Goal: Task Accomplishment & Management: Manage account settings

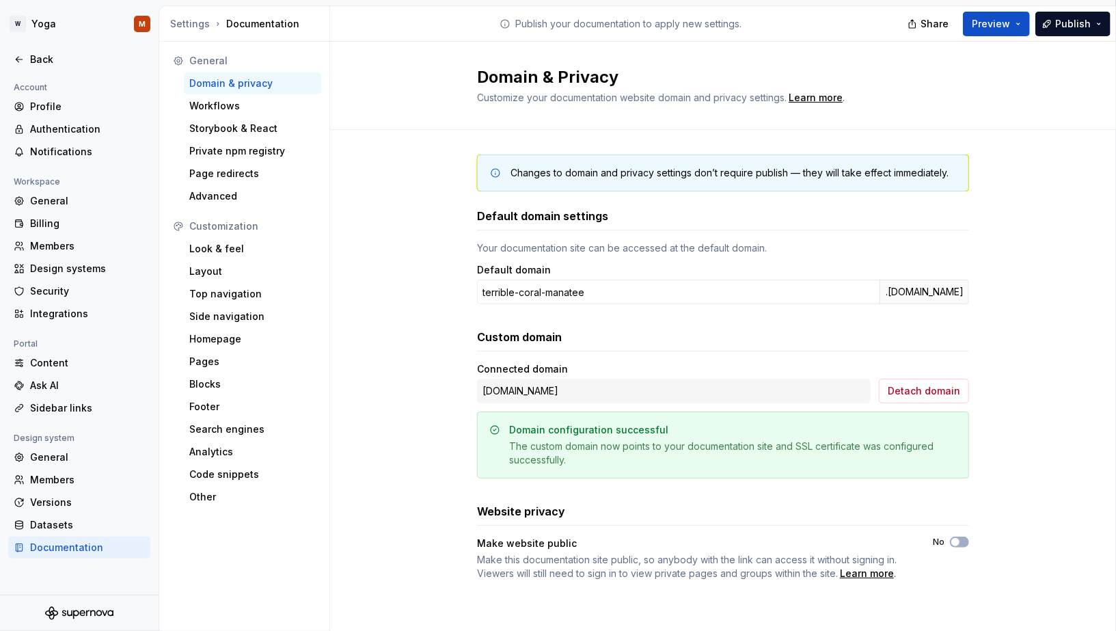
click at [627, 431] on div "Domain configuration successful" at bounding box center [589, 430] width 159 height 14
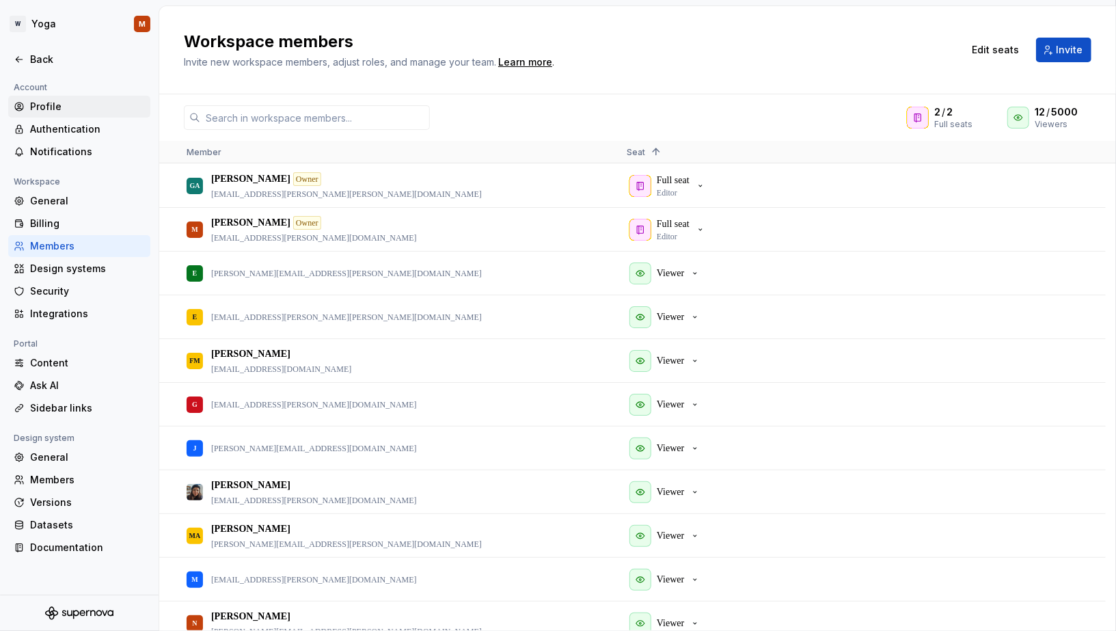
click at [62, 100] on div "Profile" at bounding box center [87, 107] width 115 height 14
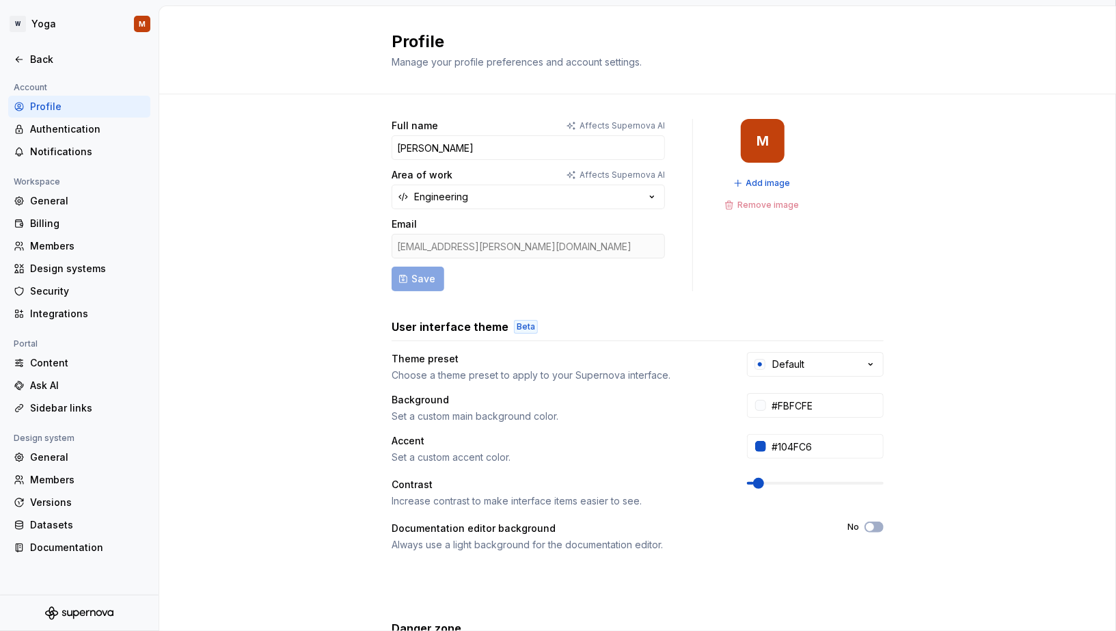
click at [514, 329] on div "Beta" at bounding box center [526, 327] width 24 height 14
click at [72, 218] on div "Billing" at bounding box center [87, 224] width 115 height 14
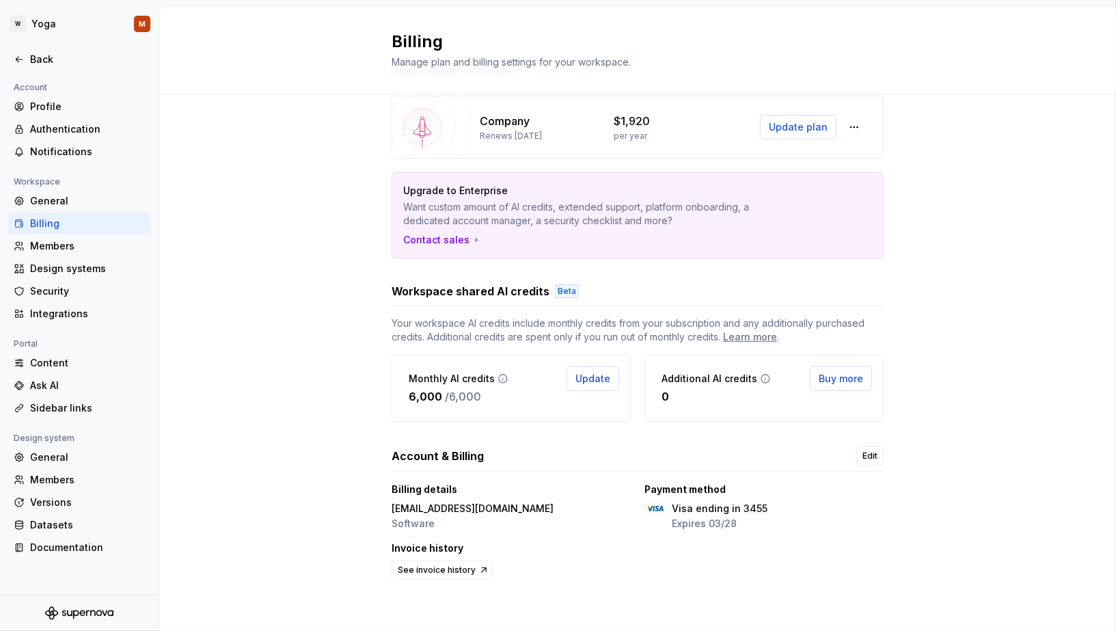
scroll to position [56, 0]
click at [50, 241] on div "Members" at bounding box center [87, 246] width 115 height 14
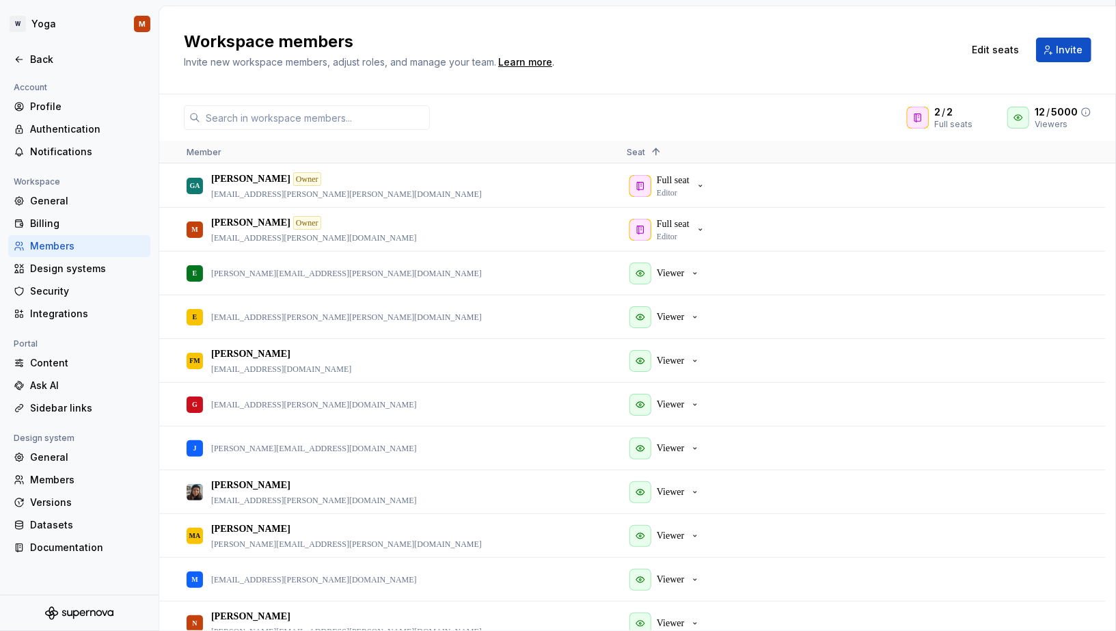
click at [1044, 113] on span "12" at bounding box center [1040, 112] width 10 height 14
